Goal: Transaction & Acquisition: Purchase product/service

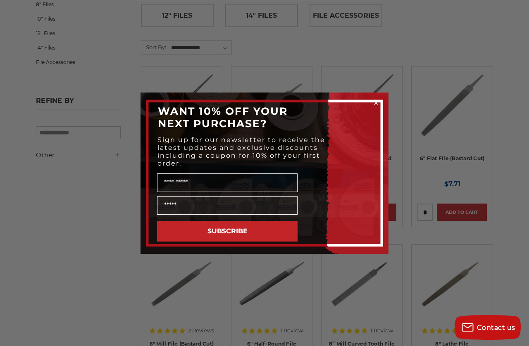
click at [502, 119] on div "Close dialog WANT 10% OFF YOUR NEXT PURCHASE? Sign up for our newsletter to rec…" at bounding box center [264, 173] width 529 height 346
click at [379, 107] on icon "Close dialog" at bounding box center [376, 103] width 8 height 8
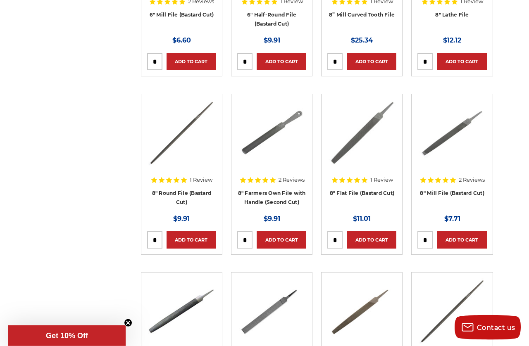
scroll to position [519, 0]
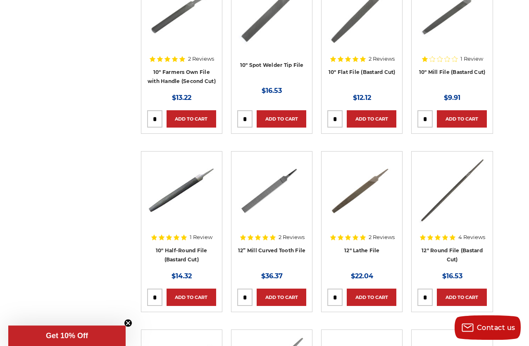
scroll to position [996, 0]
click at [183, 196] on img at bounding box center [181, 190] width 66 height 66
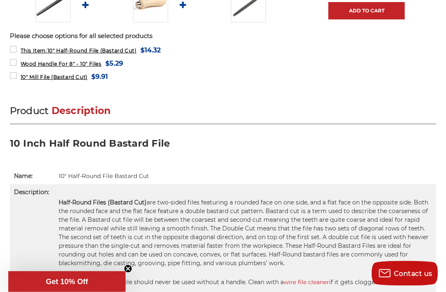
scroll to position [373, 0]
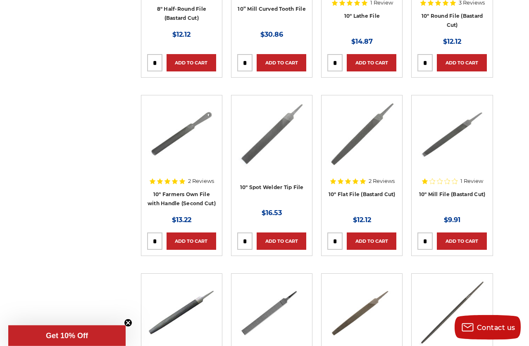
scroll to position [865, 0]
